Goal: Register for event/course

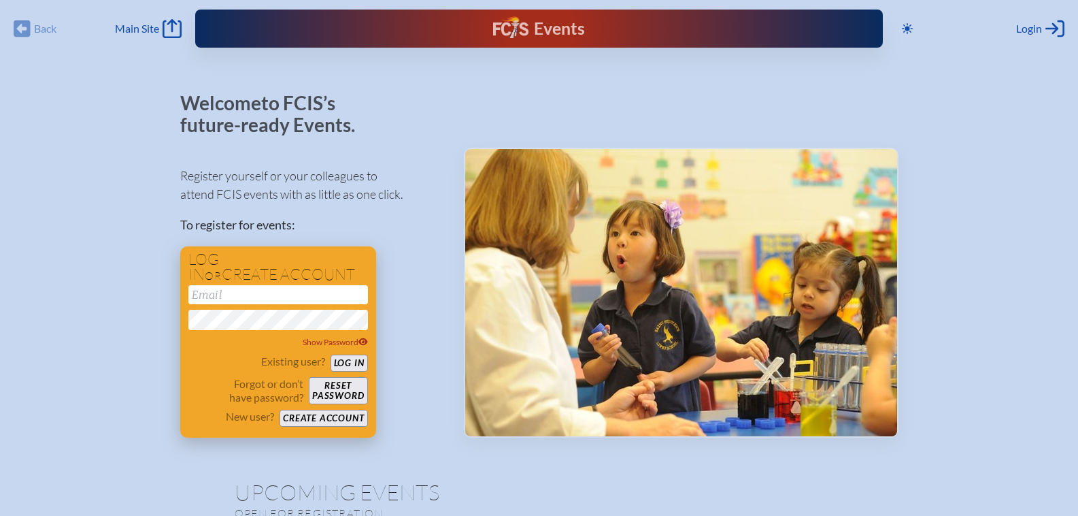
click at [282, 295] on input "email" at bounding box center [278, 294] width 180 height 19
type input "[EMAIL_ADDRESS][DOMAIN_NAME]"
click at [350, 360] on button "Log in" at bounding box center [349, 362] width 37 height 17
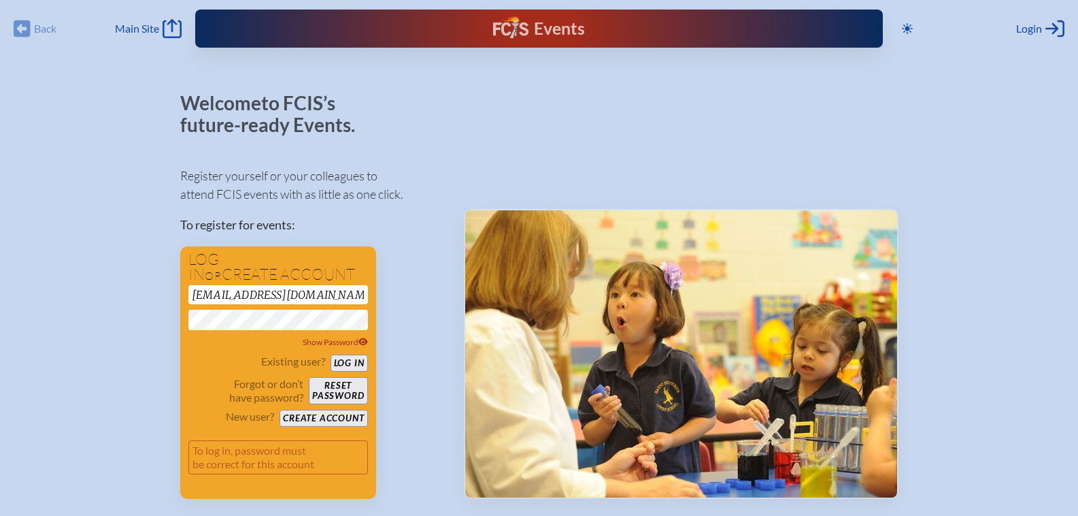
click at [220, 348] on div "Show Password" at bounding box center [278, 342] width 180 height 14
click at [343, 365] on button "Log in" at bounding box center [349, 362] width 37 height 17
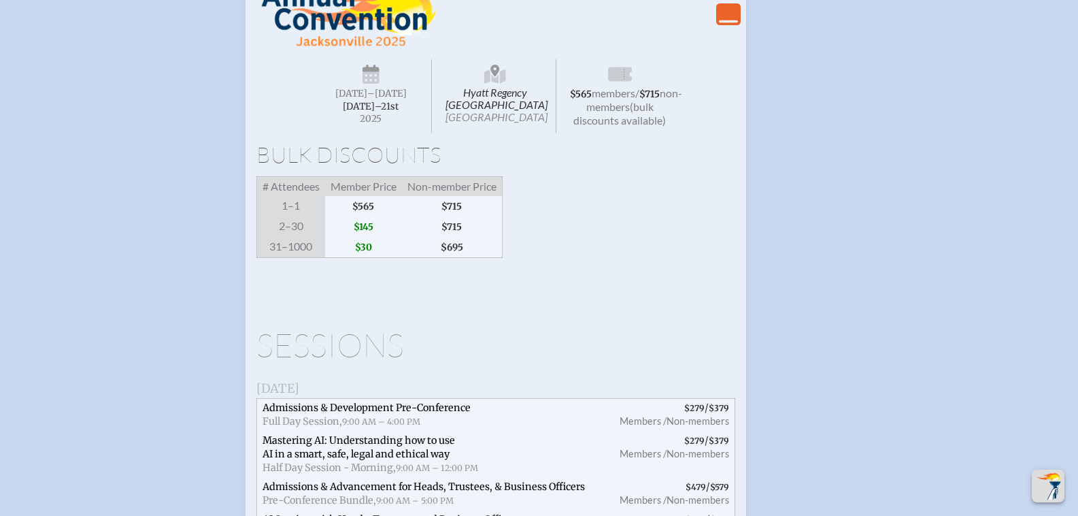
scroll to position [2653, 0]
click at [729, 24] on icon "View Less" at bounding box center [728, 14] width 19 height 19
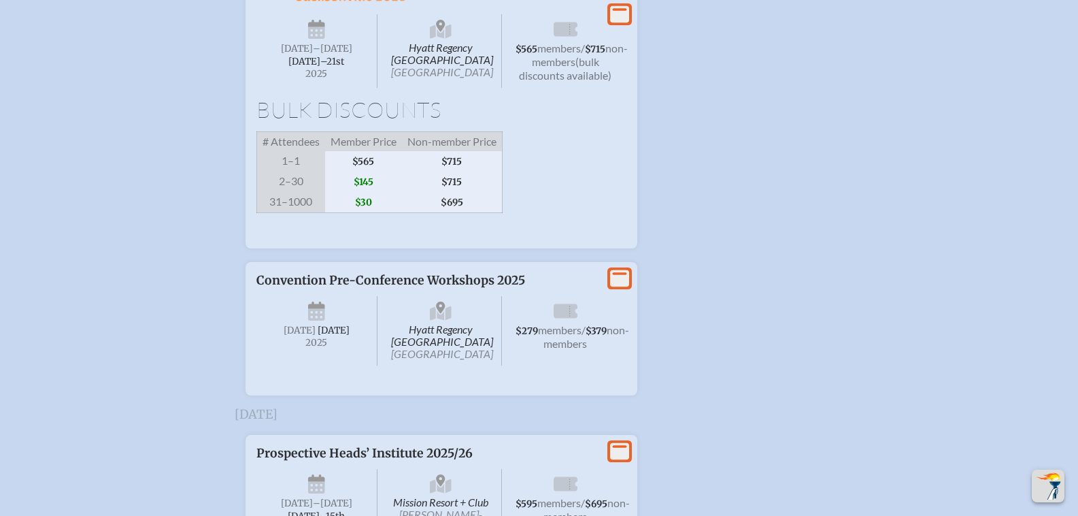
scroll to position [2690, 0]
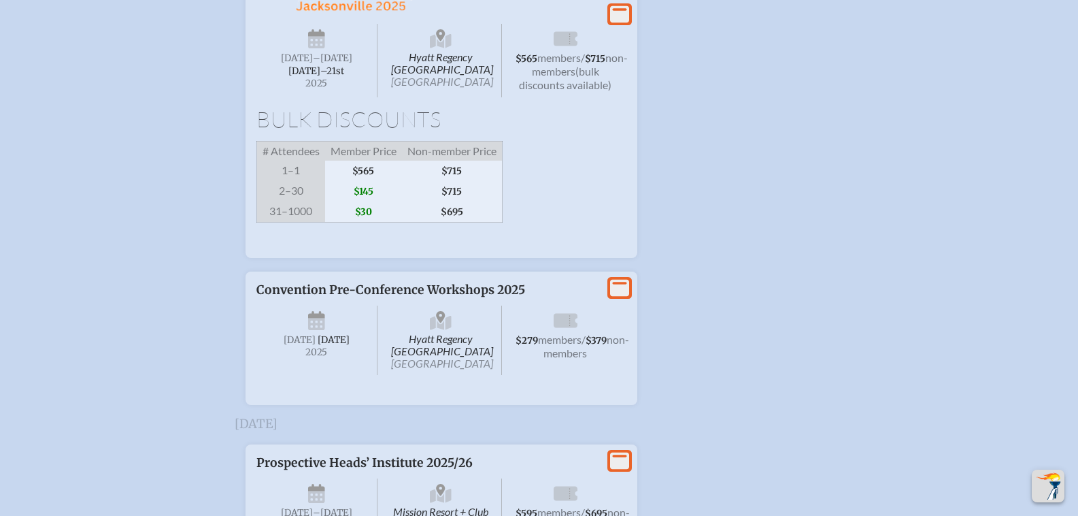
click at [365, 201] on span "$145" at bounding box center [363, 191] width 77 height 20
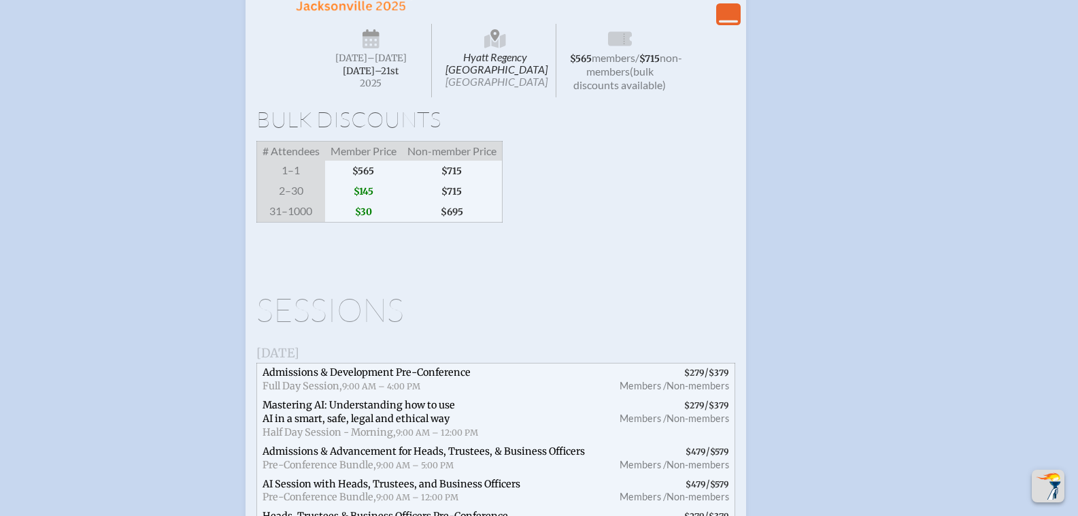
click at [367, 201] on span "$145" at bounding box center [363, 191] width 77 height 20
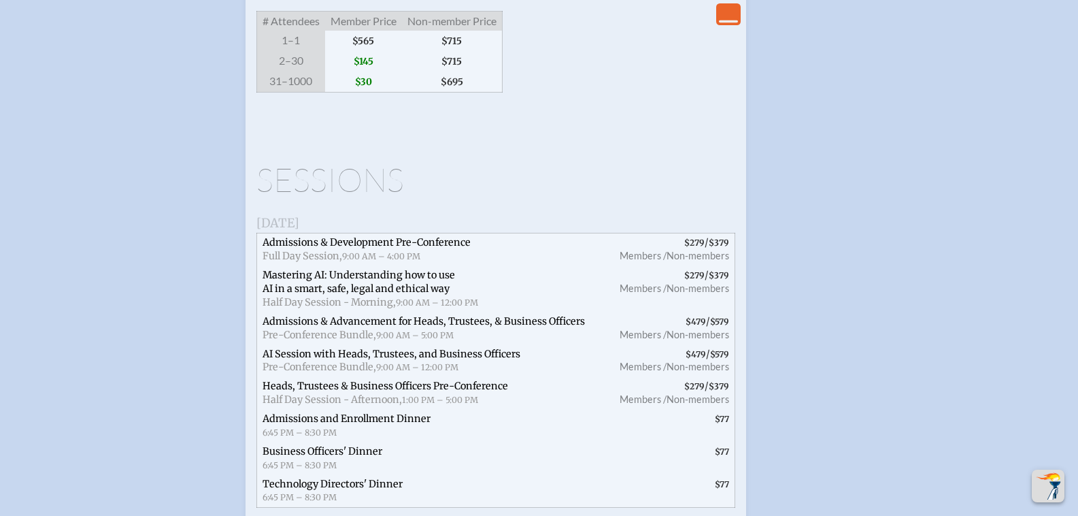
scroll to position [2826, 0]
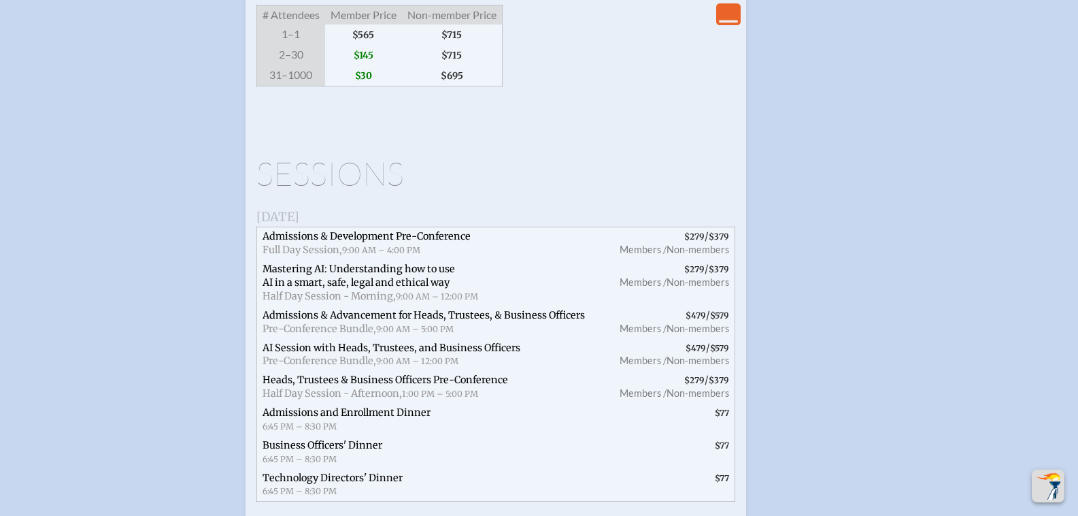
click at [696, 241] on span "$279" at bounding box center [694, 236] width 20 height 10
click at [413, 242] on span "Admissions & Development Pre-Conference" at bounding box center [367, 236] width 208 height 12
click at [336, 256] on span "Full Day Session," at bounding box center [303, 250] width 80 height 12
click at [724, 241] on span "$379" at bounding box center [719, 236] width 20 height 10
click at [388, 242] on span "Admissions & Development Pre-Conference" at bounding box center [367, 236] width 208 height 12
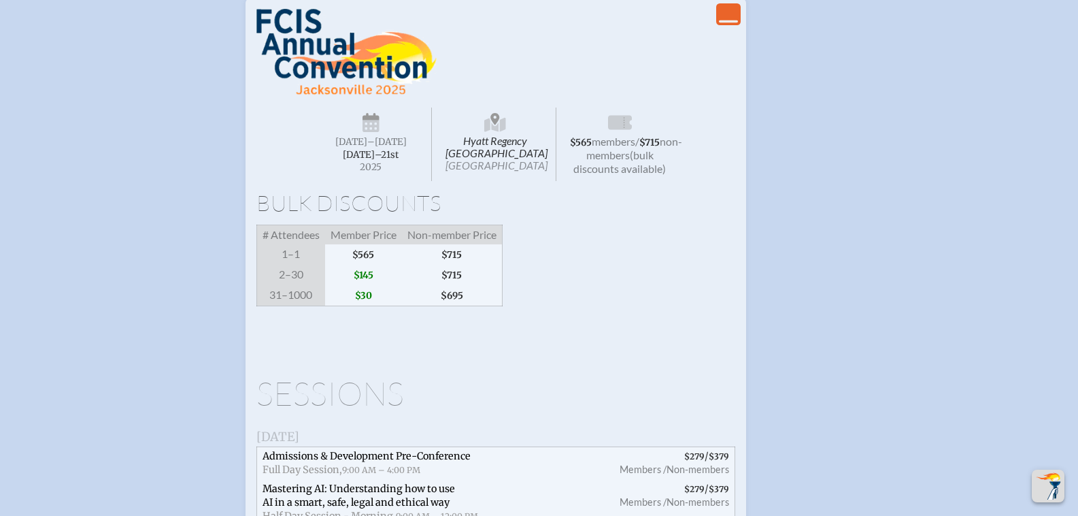
scroll to position [2486, 0]
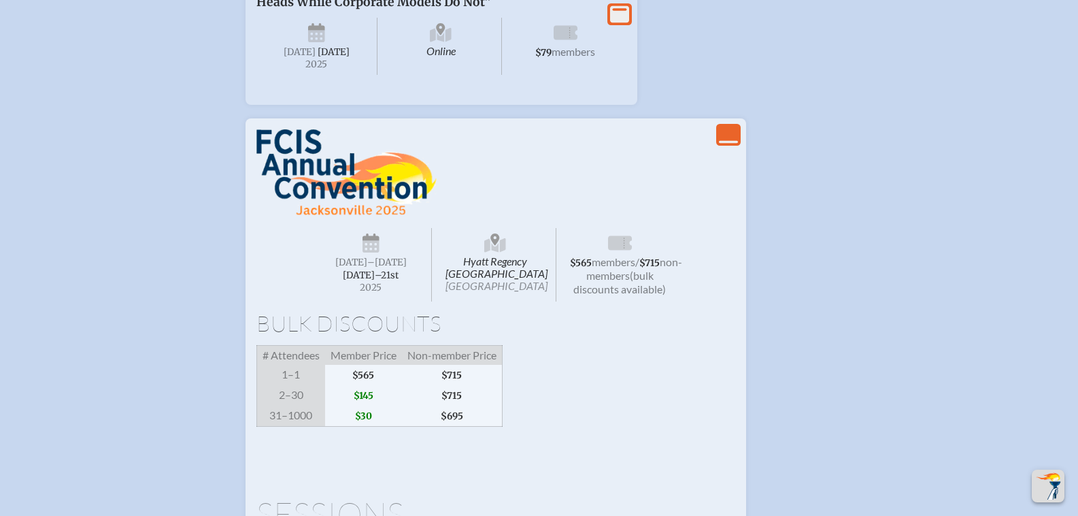
click at [729, 144] on icon "View Less" at bounding box center [728, 134] width 19 height 19
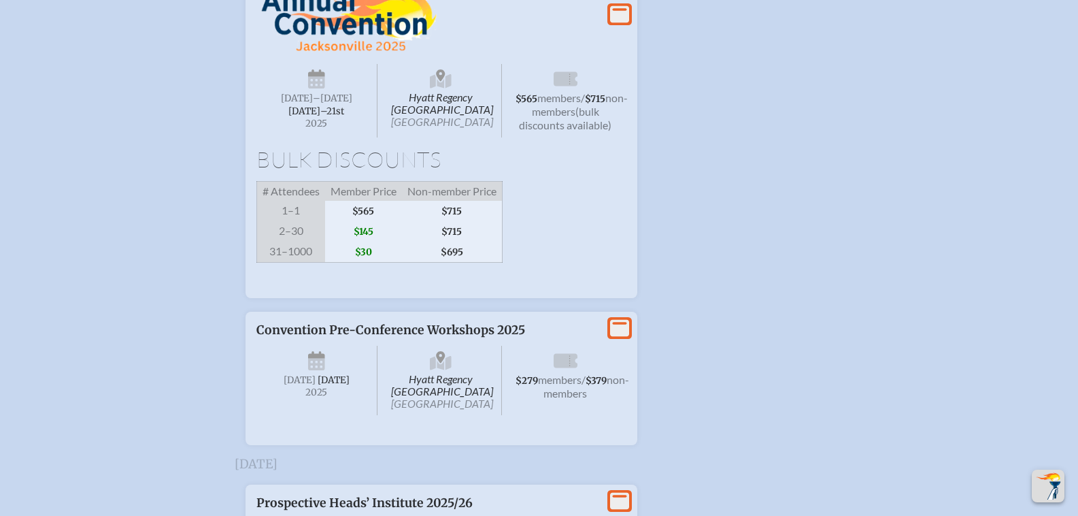
scroll to position [2690, 0]
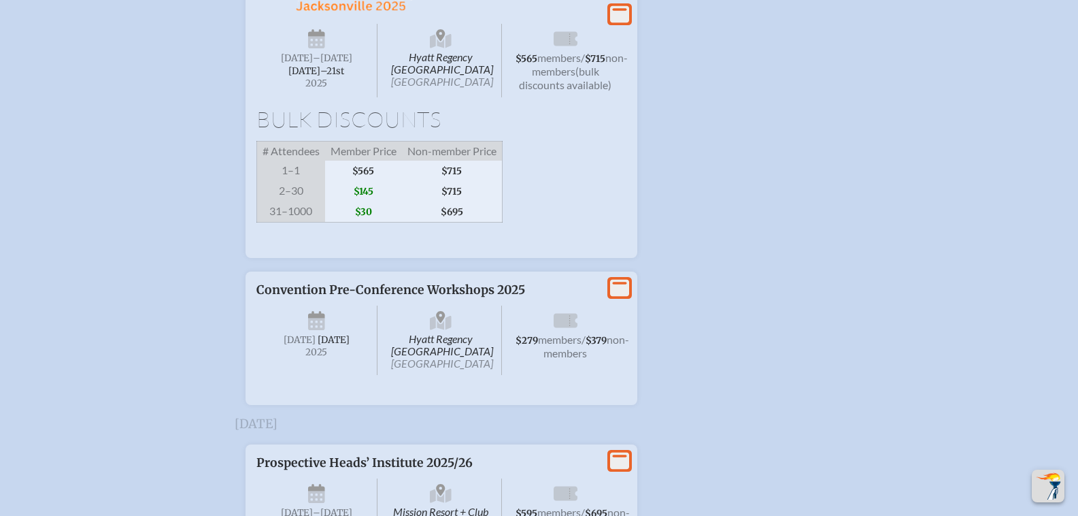
click at [629, 23] on icon at bounding box center [619, 14] width 19 height 17
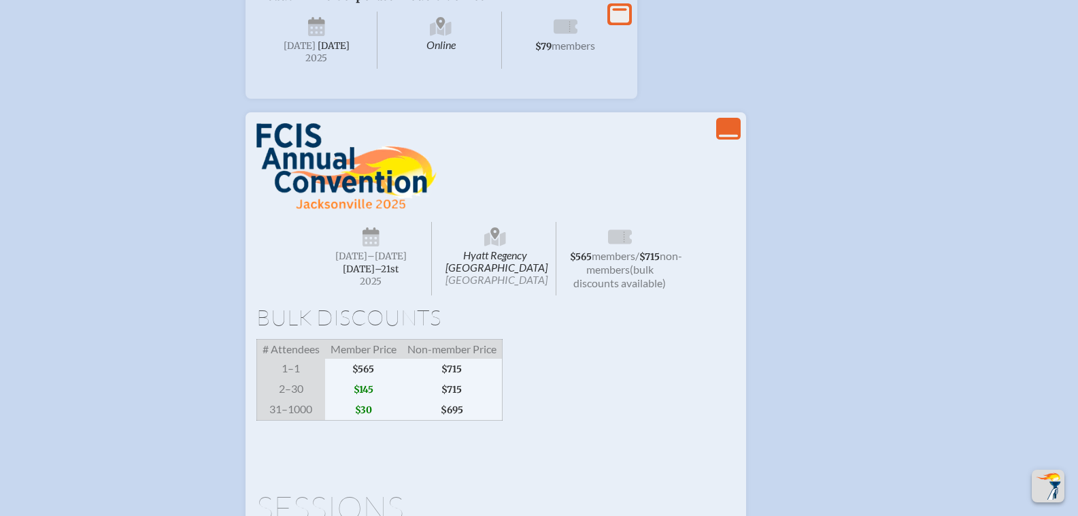
scroll to position [2486, 0]
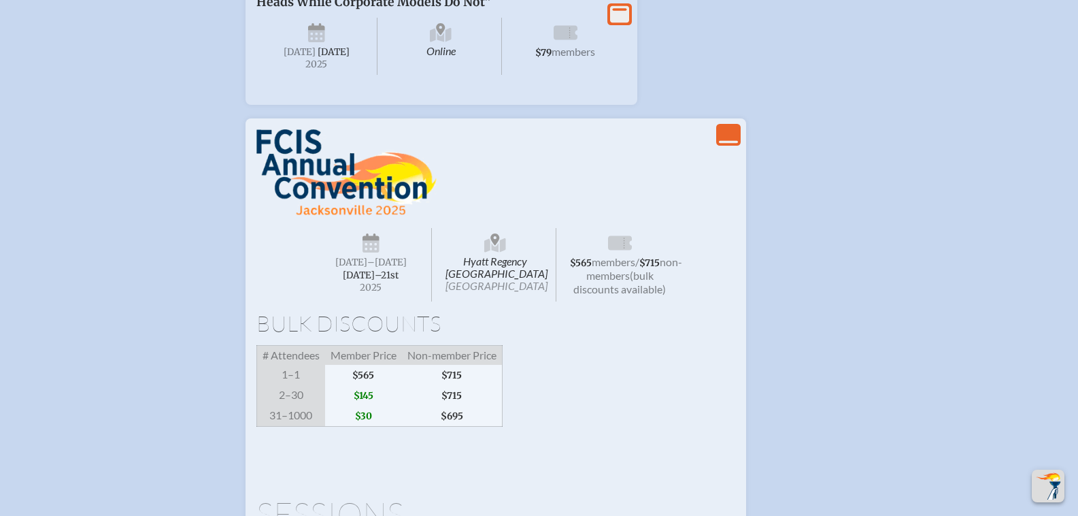
click at [735, 144] on icon "View Less" at bounding box center [728, 134] width 19 height 19
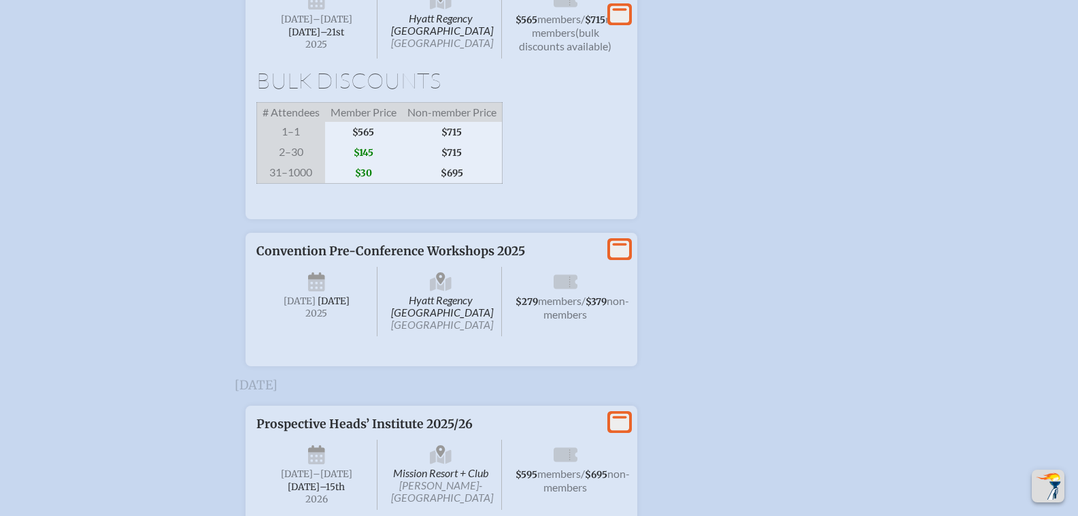
scroll to position [2690, 0]
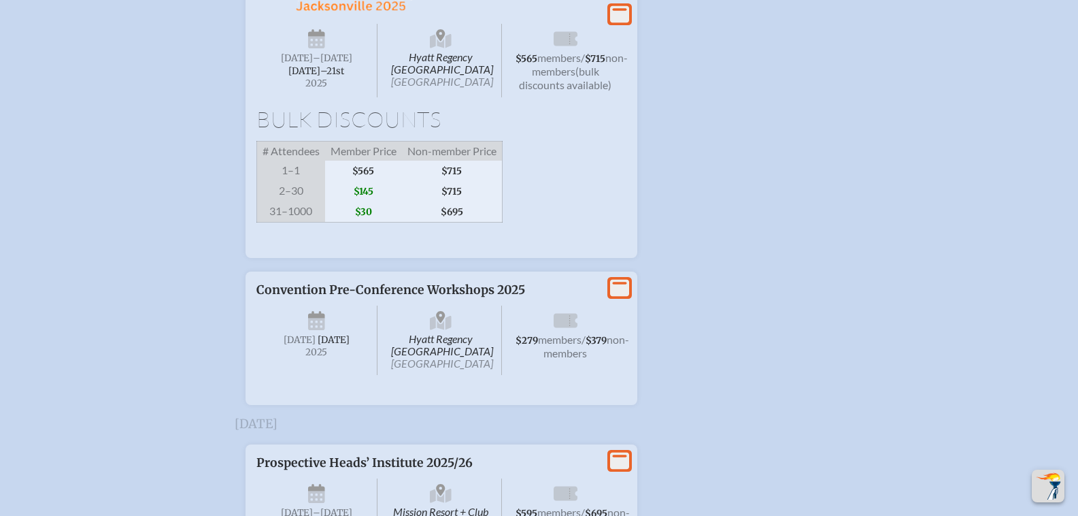
click at [367, 201] on span "$145" at bounding box center [363, 191] width 77 height 20
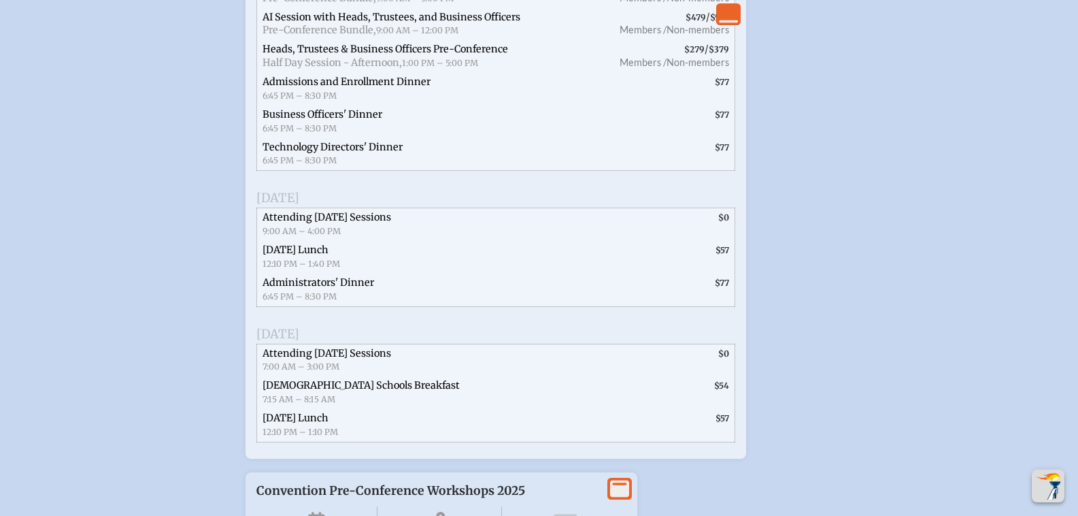
scroll to position [3166, 0]
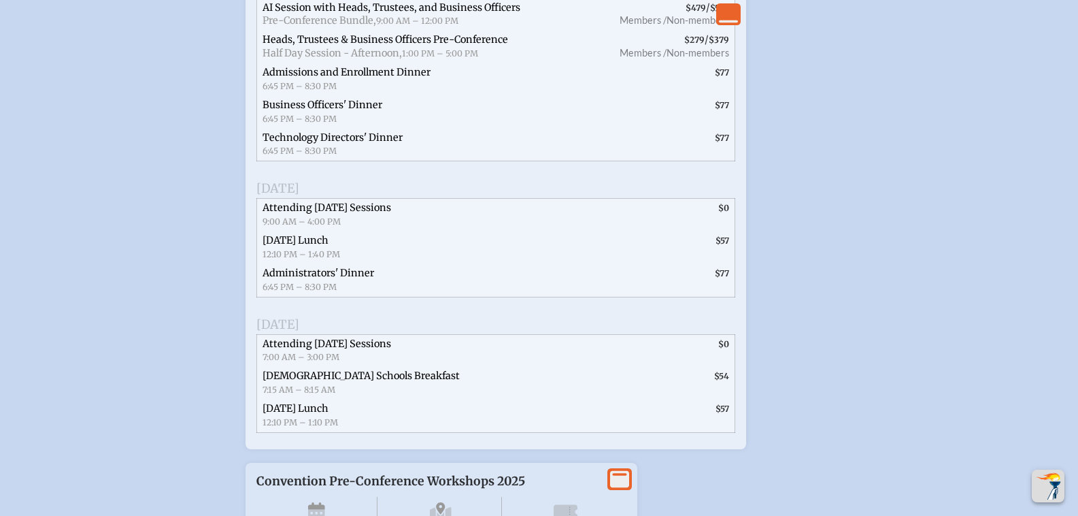
click at [729, 231] on span "$0" at bounding box center [618, 215] width 231 height 33
click at [328, 214] on span "Attending [DATE] Sessions" at bounding box center [327, 207] width 129 height 12
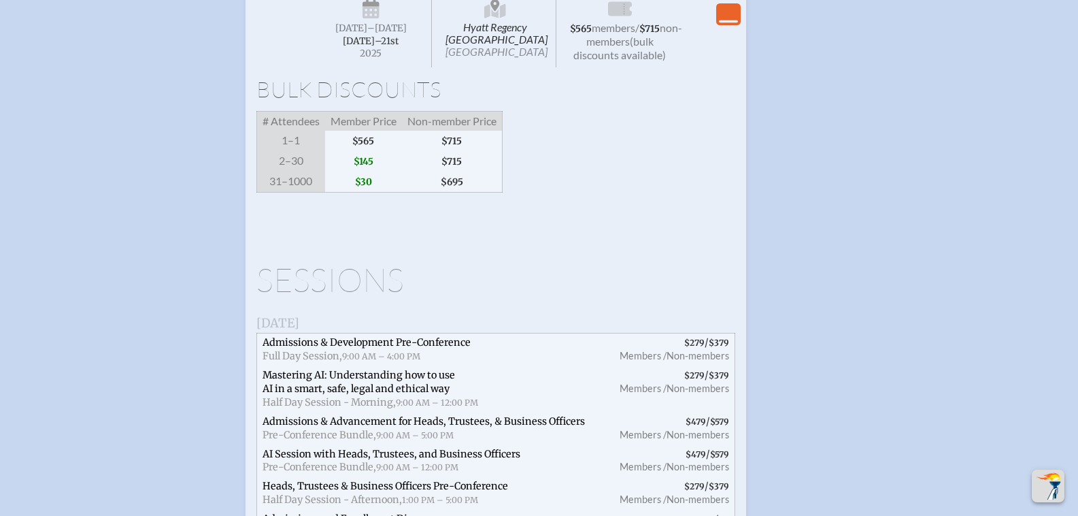
scroll to position [2690, 0]
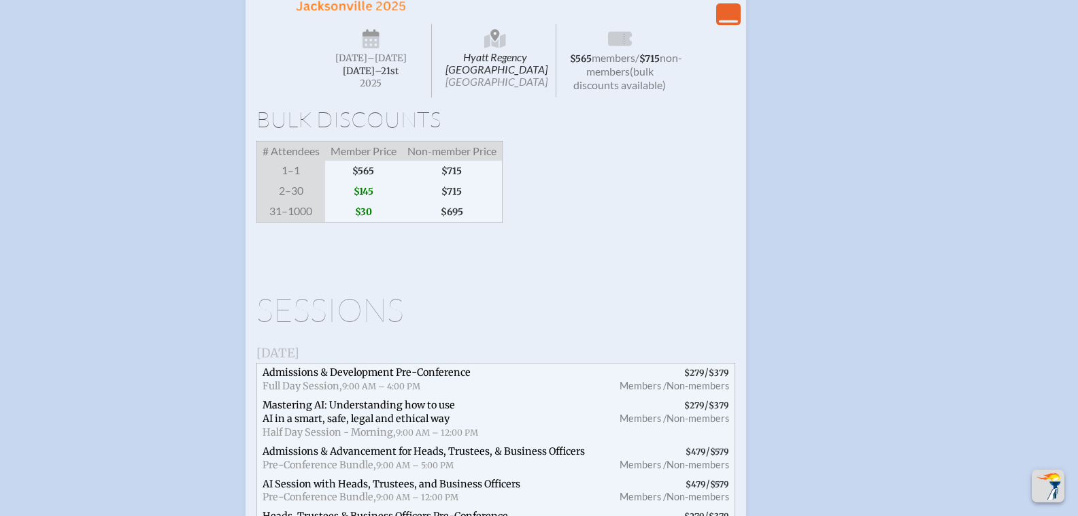
click at [368, 201] on span "$145" at bounding box center [363, 191] width 77 height 20
click at [729, 24] on icon "View Less" at bounding box center [728, 14] width 19 height 19
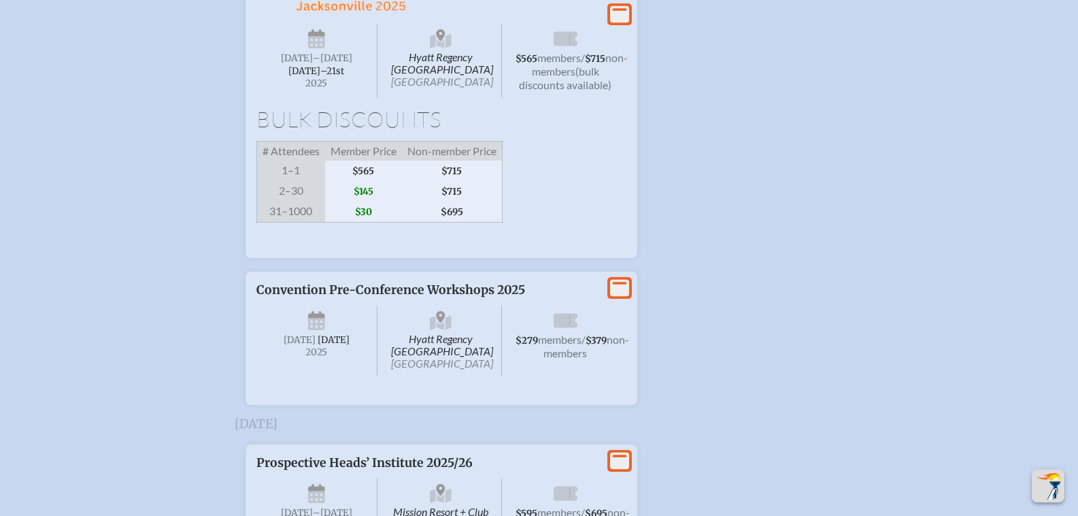
click at [622, 23] on icon at bounding box center [619, 14] width 19 height 17
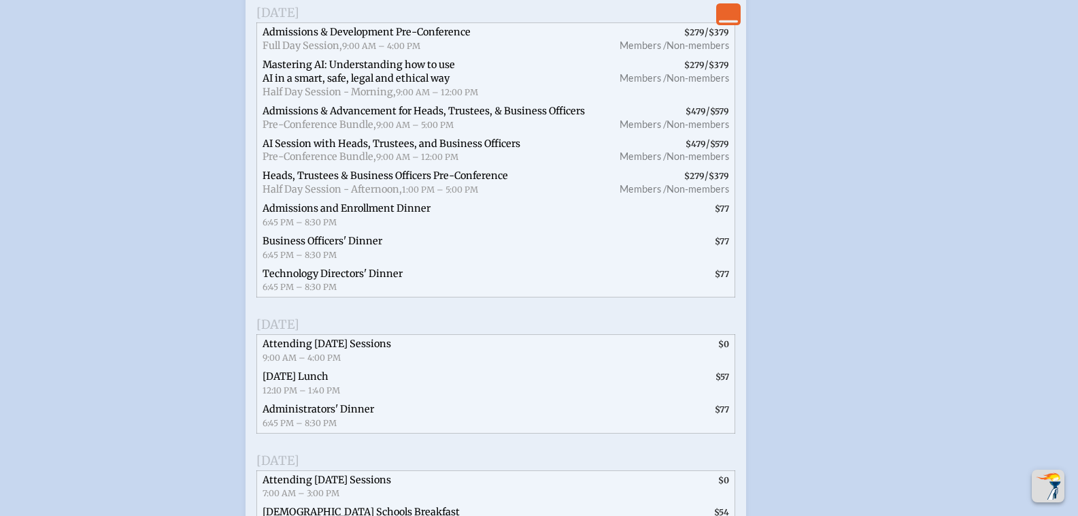
scroll to position [3166, 0]
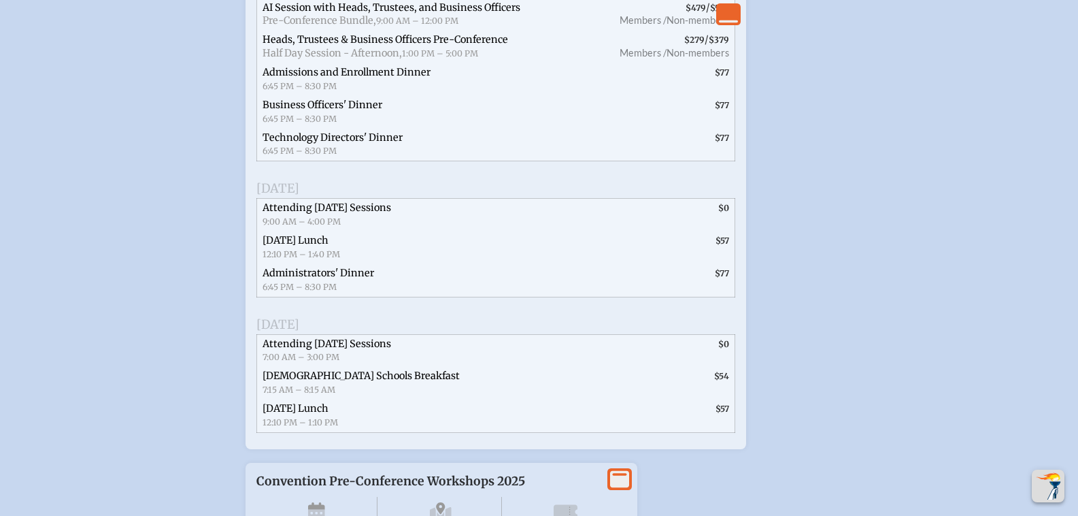
click at [716, 246] on span "$57" at bounding box center [723, 240] width 14 height 10
click at [702, 297] on span "$77" at bounding box center [618, 280] width 231 height 33
